Goal: Contribute content: Add original content to the website for others to see

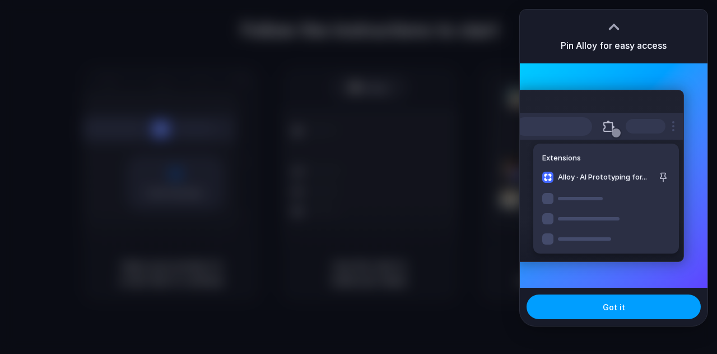
click at [587, 306] on button "Got it" at bounding box center [614, 306] width 174 height 25
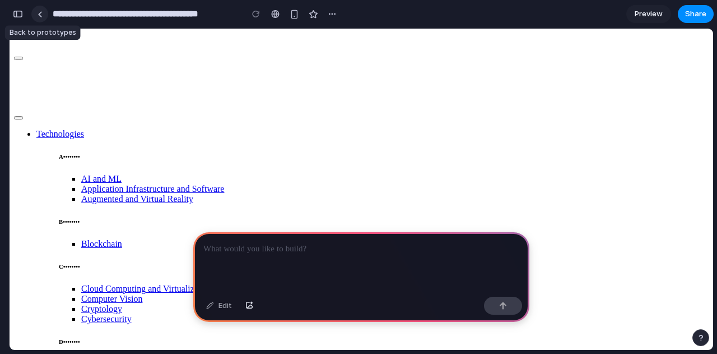
click at [38, 13] on div at bounding box center [40, 14] width 5 height 6
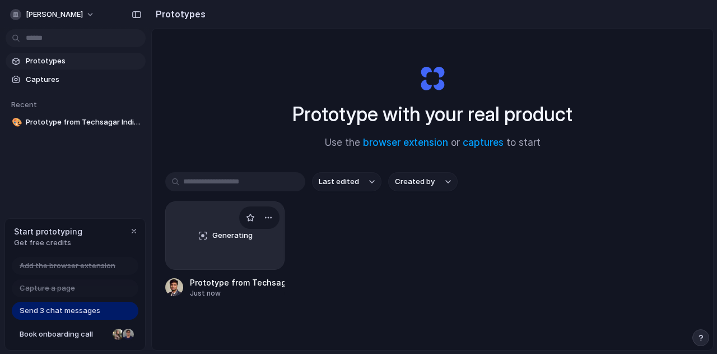
click at [256, 248] on div "Generating" at bounding box center [225, 235] width 118 height 67
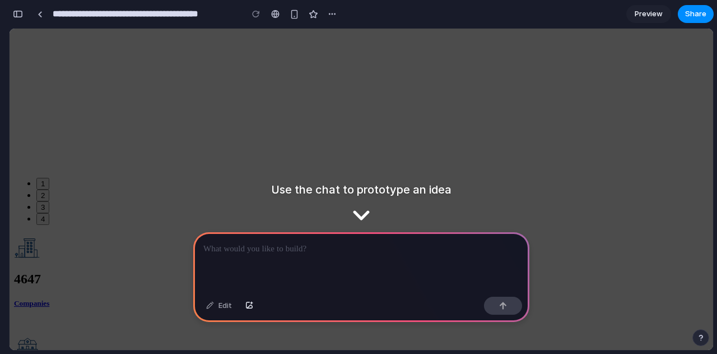
scroll to position [1438, 0]
click at [387, 247] on p at bounding box center [361, 248] width 316 height 13
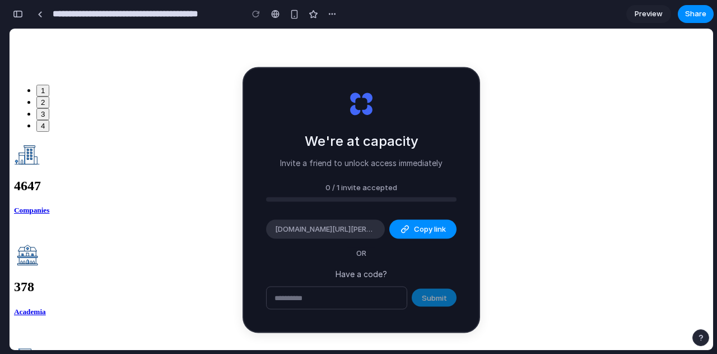
click at [331, 311] on div "We're at capacity Invite a friend to unlock access immediately 0 / 1 invite acc…" at bounding box center [361, 199] width 235 height 263
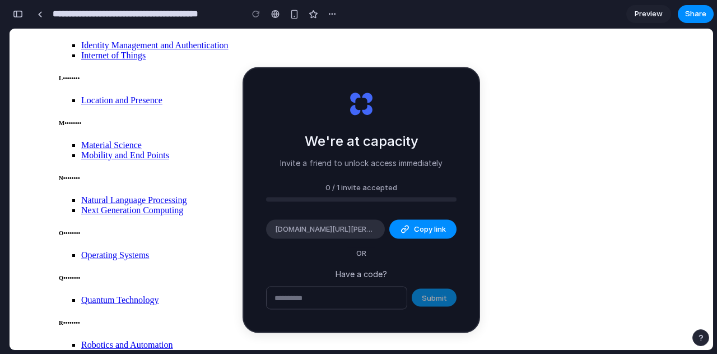
scroll to position [439, 0]
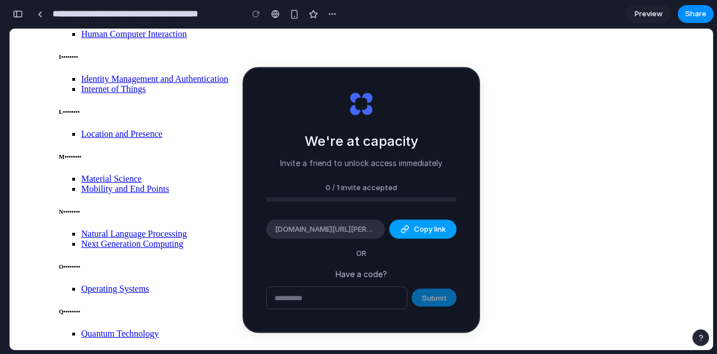
click at [408, 225] on div "button" at bounding box center [405, 229] width 9 height 9
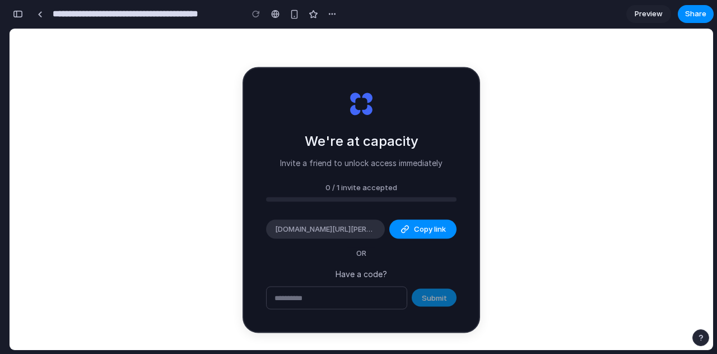
type input "**********"
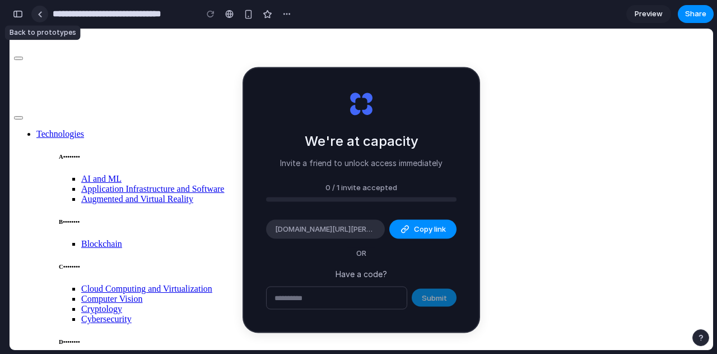
click at [39, 13] on div at bounding box center [40, 14] width 5 height 6
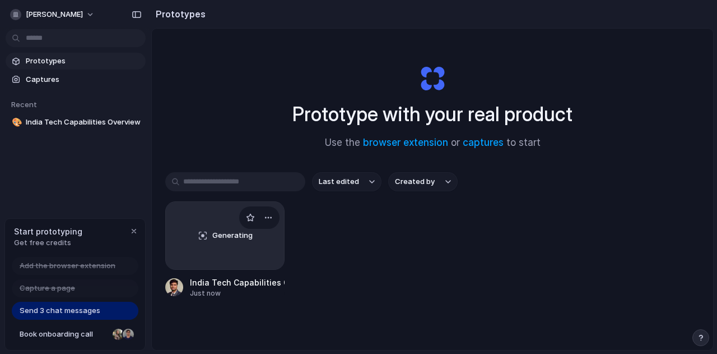
click at [211, 282] on div "India Tech Capabilities Overview" at bounding box center [237, 282] width 95 height 12
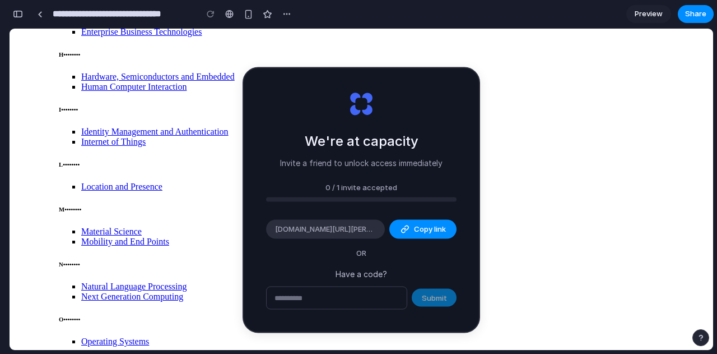
scroll to position [387, 0]
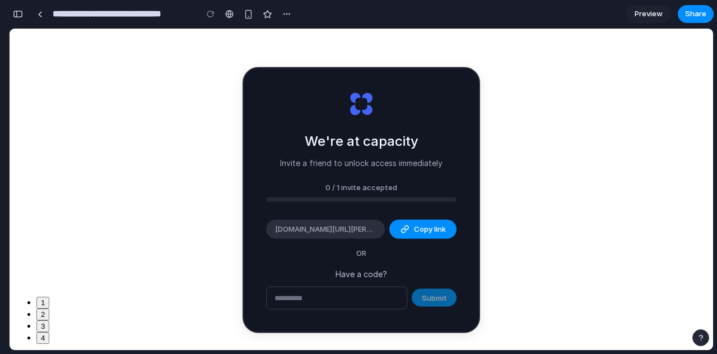
scroll to position [1256, 0]
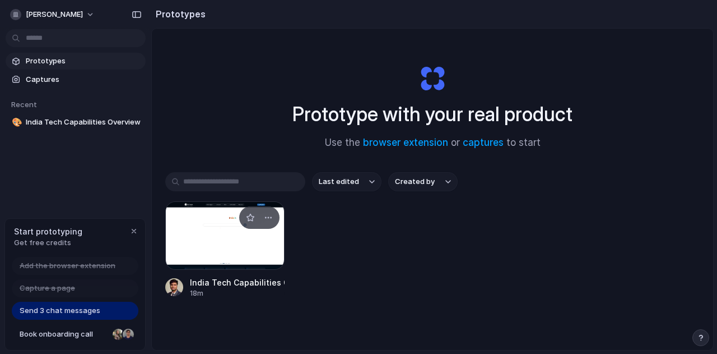
click at [255, 254] on div at bounding box center [224, 235] width 119 height 68
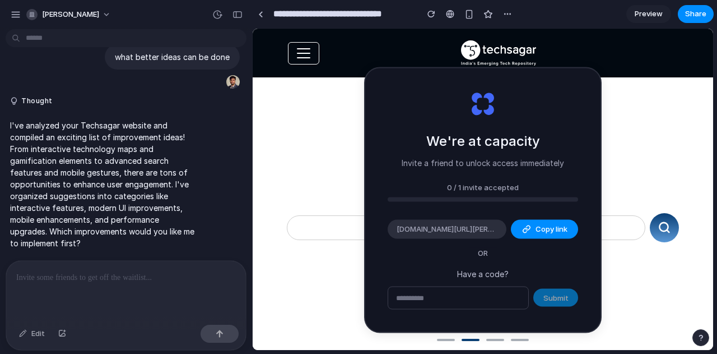
drag, startPoint x: 478, startPoint y: 78, endPoint x: 235, endPoint y: 115, distance: 245.9
click at [235, 115] on div "**********" at bounding box center [358, 177] width 717 height 354
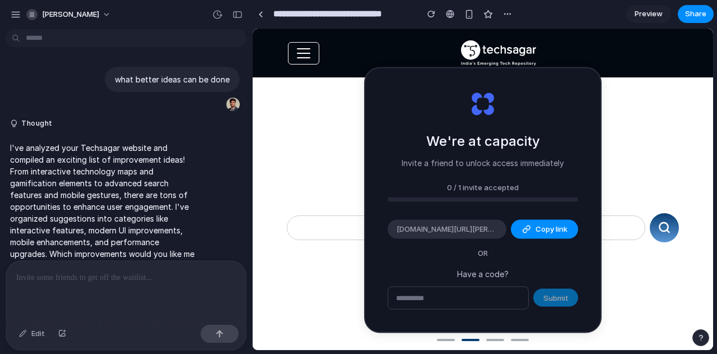
click at [304, 47] on span "button" at bounding box center [303, 53] width 17 height 17
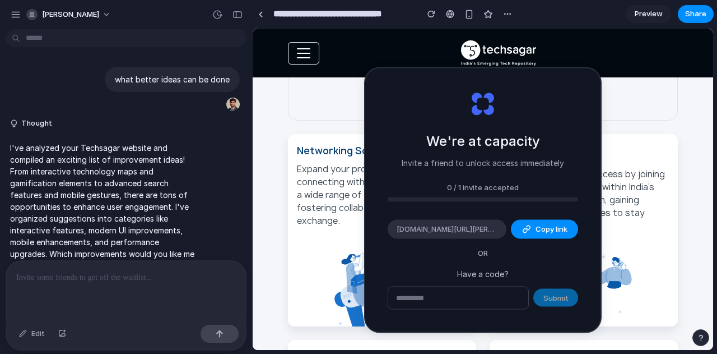
scroll to position [1531, 0]
